Goal: Obtain resource: Obtain resource

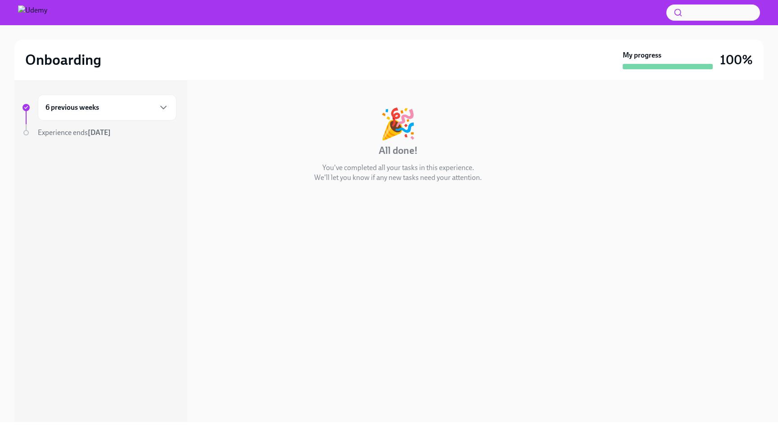
click at [160, 100] on div "6 previous weeks" at bounding box center [107, 108] width 139 height 26
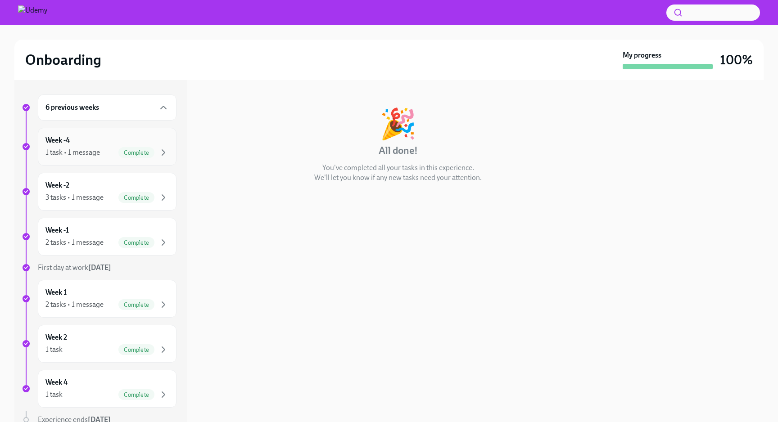
click at [113, 156] on div "1 task • 1 message Complete" at bounding box center [106, 152] width 123 height 11
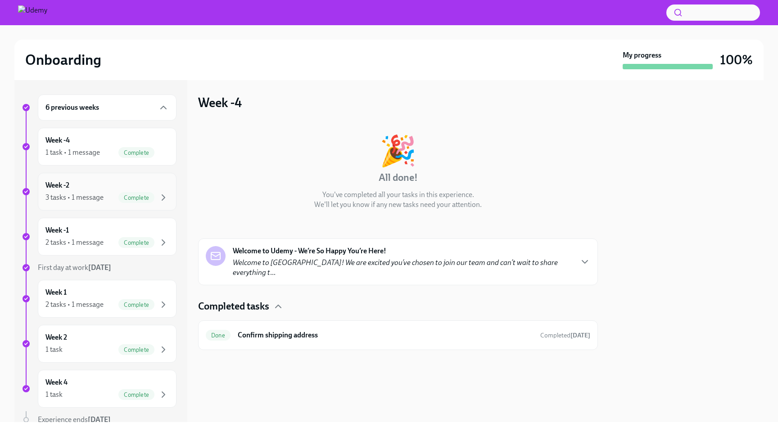
click at [113, 192] on div "3 tasks • 1 message Complete" at bounding box center [106, 197] width 123 height 11
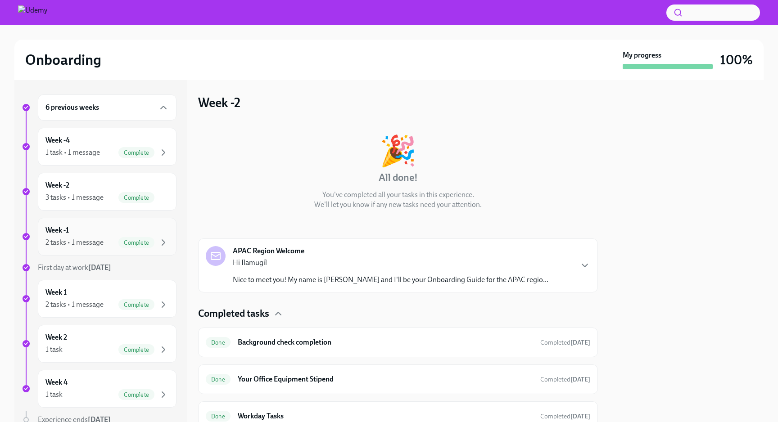
click at [108, 226] on div "Week -1 2 tasks • 1 message Complete" at bounding box center [106, 237] width 123 height 23
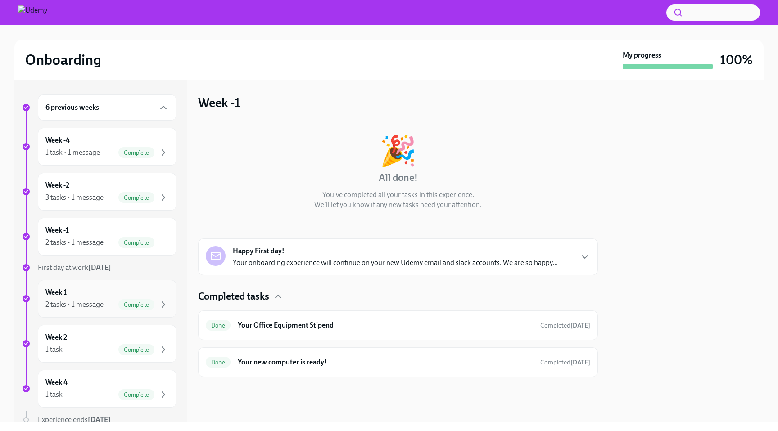
click at [137, 306] on span "Complete" at bounding box center [136, 305] width 36 height 7
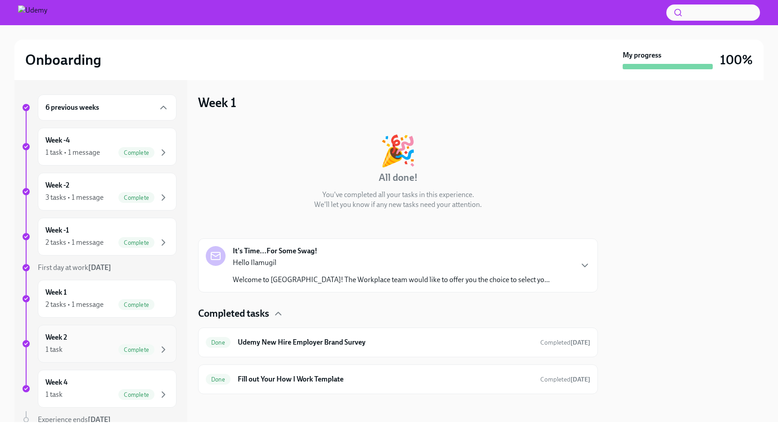
click at [130, 353] on span "Complete" at bounding box center [136, 350] width 36 height 7
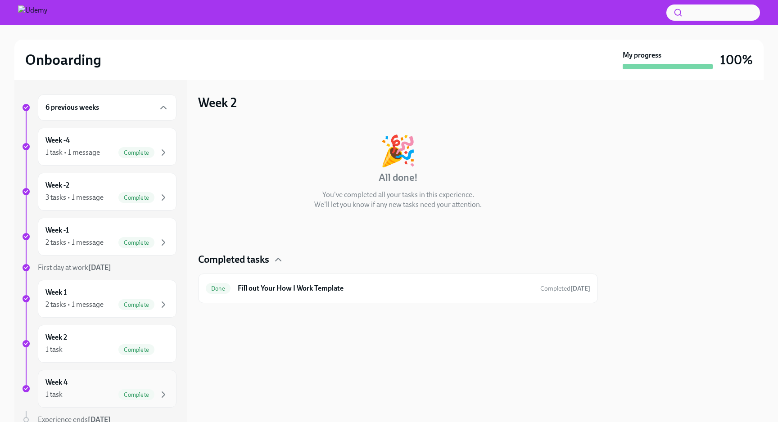
click at [123, 379] on div "Week 4 1 task Complete" at bounding box center [106, 389] width 123 height 23
click at [99, 151] on div "1 task • 1 message" at bounding box center [72, 153] width 54 height 10
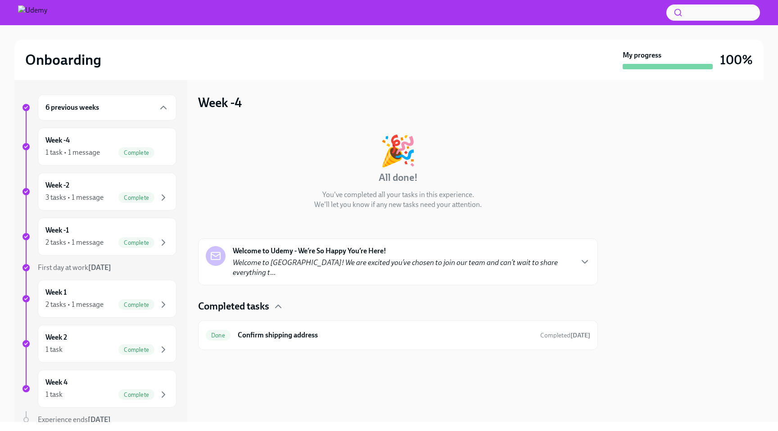
click at [252, 260] on em "Welcome to [GEOGRAPHIC_DATA]! We are excited you’ve chosen to join our team and…" at bounding box center [395, 267] width 325 height 18
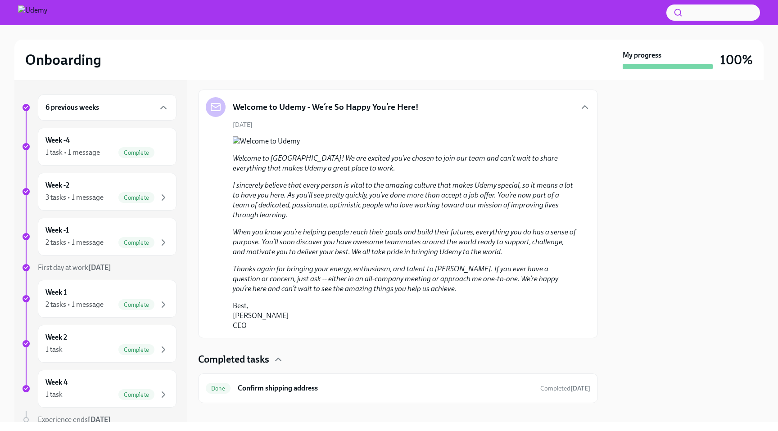
scroll to position [194, 0]
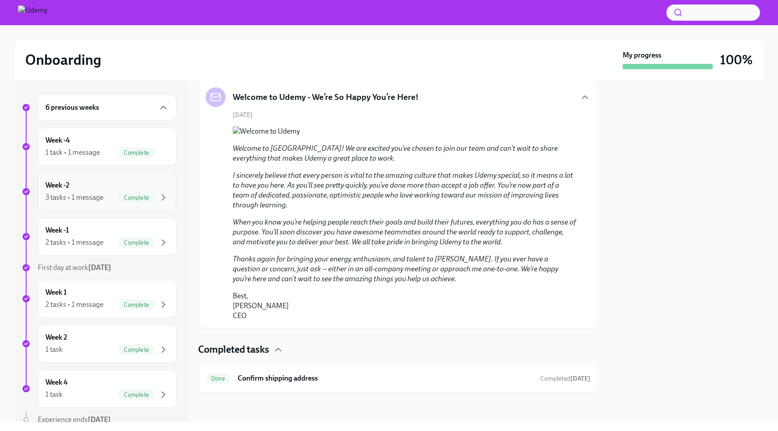
click at [107, 194] on div "3 tasks • 1 message Complete" at bounding box center [106, 197] width 123 height 11
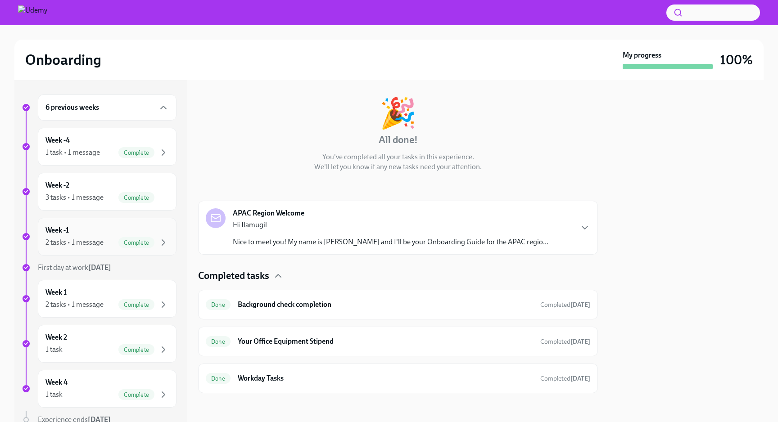
click at [140, 248] on div "Week -1 2 tasks • 1 message Complete" at bounding box center [107, 237] width 139 height 38
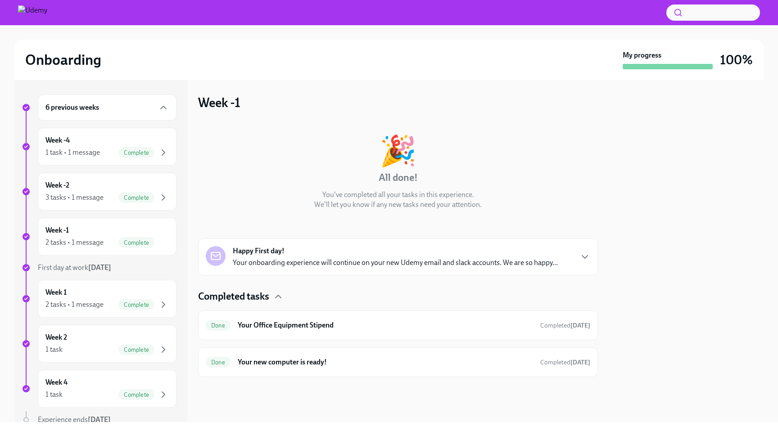
click at [286, 254] on div "Happy First day! Your onboarding experience will continue on your new Udemy ema…" at bounding box center [395, 257] width 325 height 22
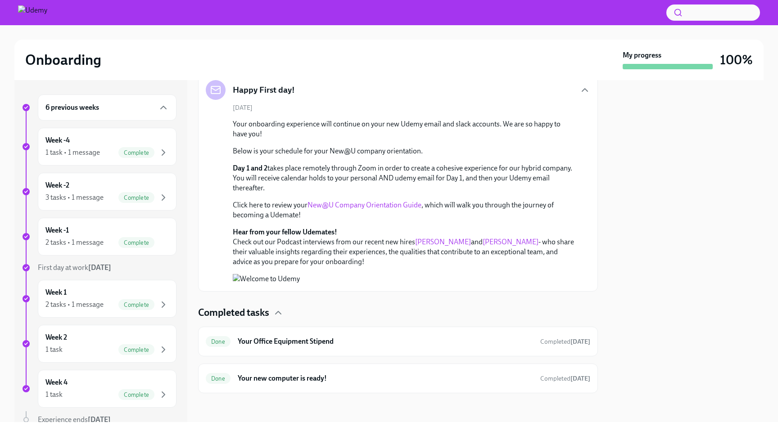
scroll to position [258, 0]
click at [310, 339] on h6 "Your Office Equipment Stipend" at bounding box center [385, 342] width 295 height 10
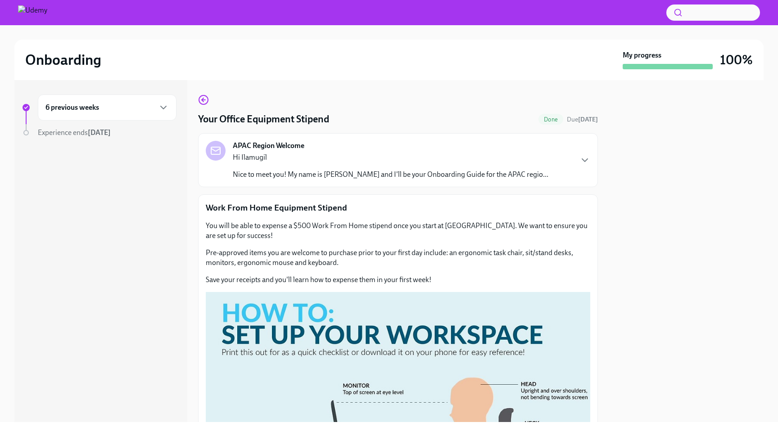
click at [256, 162] on p "Hi Ilamugil" at bounding box center [391, 158] width 316 height 10
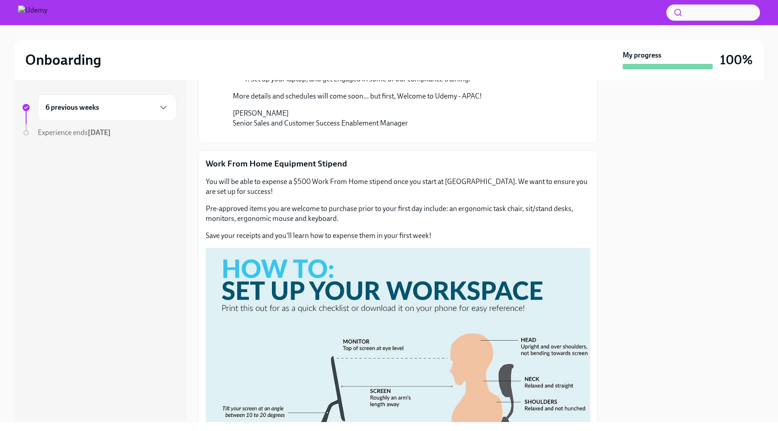
scroll to position [327, 0]
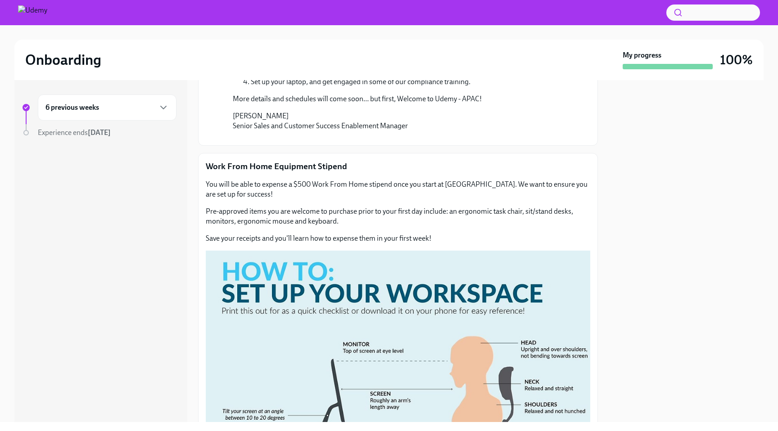
click at [274, 172] on p "Work From Home Equipment Stipend" at bounding box center [398, 167] width 384 height 12
click at [138, 111] on div "6 previous weeks" at bounding box center [106, 107] width 123 height 11
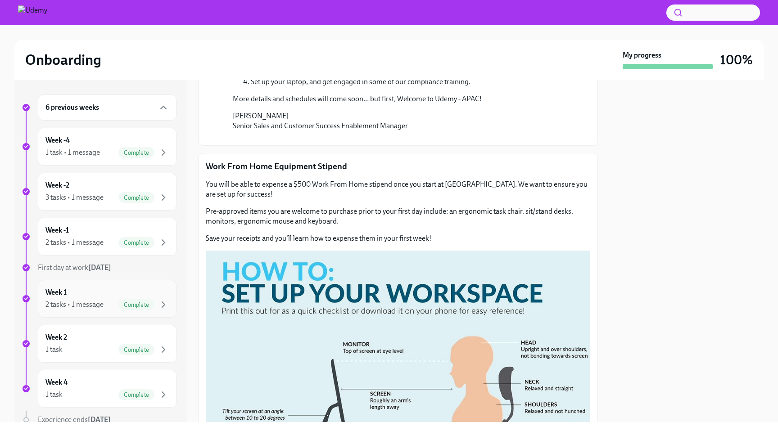
click at [114, 294] on div "Week 1 2 tasks • 1 message Complete" at bounding box center [106, 299] width 123 height 23
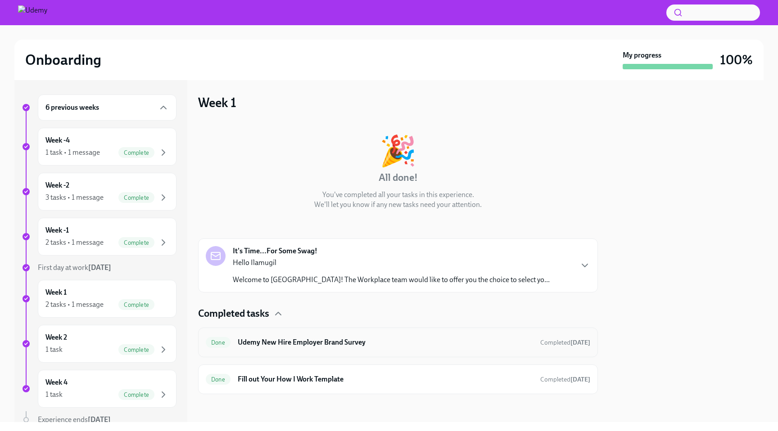
click at [307, 334] on div "Done Udemy New Hire Employer Brand Survey Completed [DATE]" at bounding box center [398, 343] width 400 height 30
click at [311, 280] on p "Welcome to [GEOGRAPHIC_DATA]! The Workplace team would like to offer you the ch…" at bounding box center [391, 279] width 317 height 10
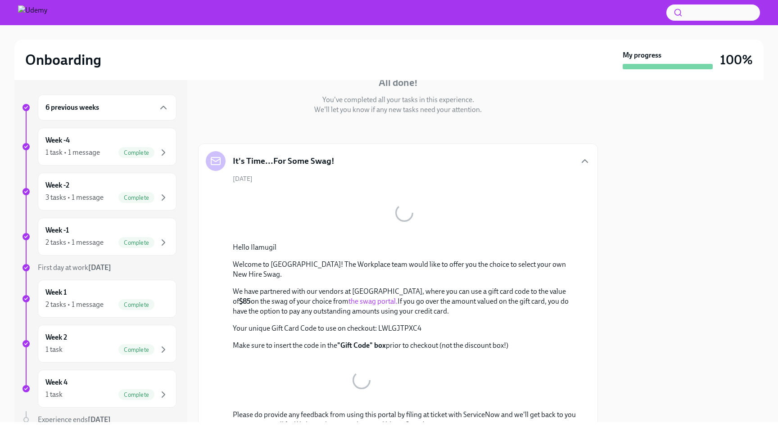
scroll to position [105, 0]
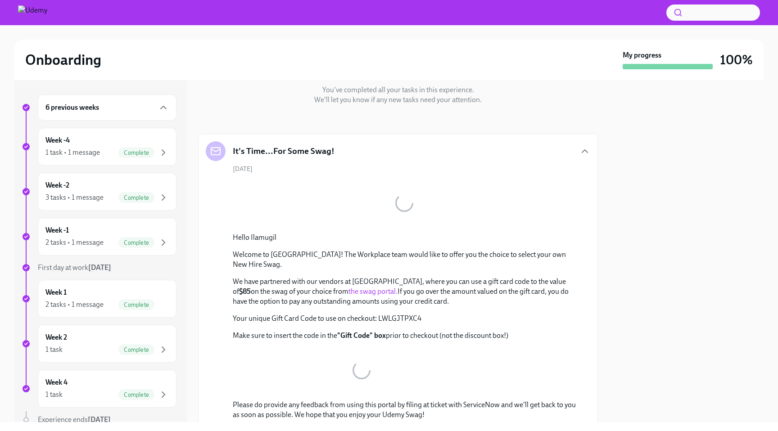
click at [348, 287] on link "the swag portal." at bounding box center [372, 291] width 49 height 9
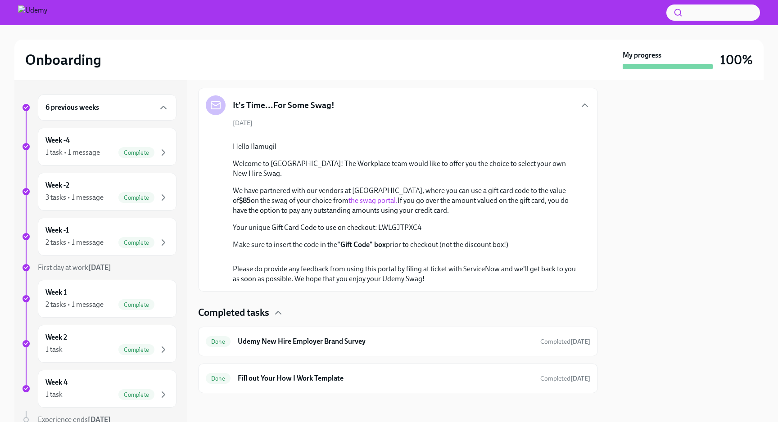
scroll to position [240, 0]
drag, startPoint x: 424, startPoint y: 224, endPoint x: 378, endPoint y: 228, distance: 45.7
click at [378, 228] on p "Your unique Gift Card Code to use on checkout: LWLGJTPXC4" at bounding box center [404, 228] width 343 height 10
copy p "LWLGJTPXC4"
